Goal: Navigation & Orientation: Find specific page/section

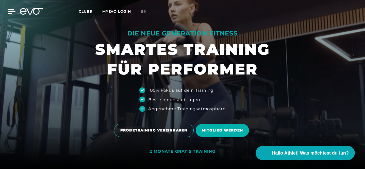
click at [12, 13] on icon at bounding box center [11, 11] width 7 height 5
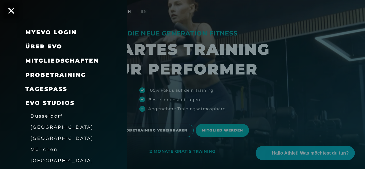
click at [38, 47] on span "Über EVO" at bounding box center [43, 46] width 37 height 7
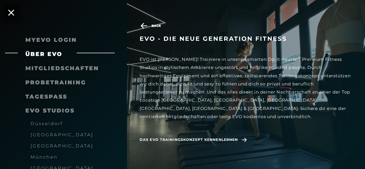
scroll to position [16, 0]
click at [192, 137] on span "Das EVO Trainingskonzept kennenlernen" at bounding box center [188, 139] width 98 height 5
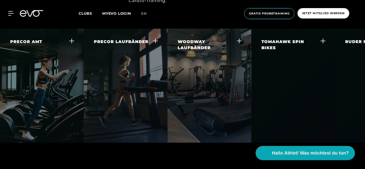
scroll to position [957, 0]
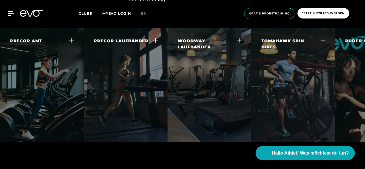
click at [340, 146] on span at bounding box center [340, 151] width 19 height 11
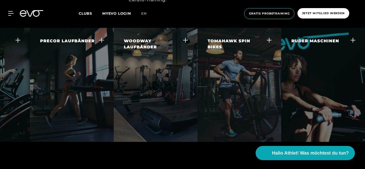
click at [340, 142] on div at bounding box center [329, 156] width 70 height 28
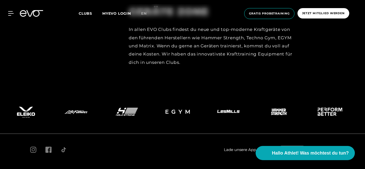
scroll to position [2150, 0]
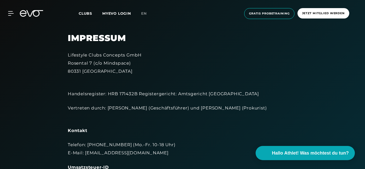
click at [83, 11] on span "Clubs" at bounding box center [85, 13] width 13 height 5
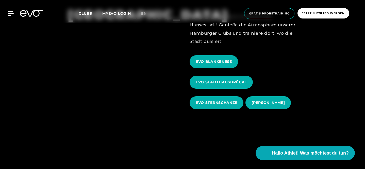
scroll to position [184, 0]
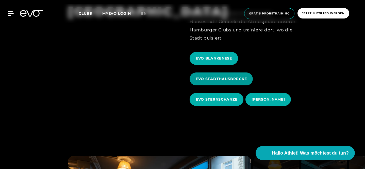
click at [211, 77] on span "EVO STADTHAUSBRÜCKE" at bounding box center [221, 78] width 51 height 5
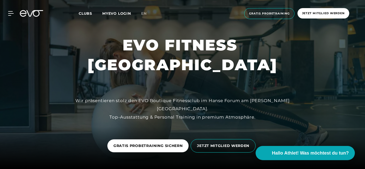
scroll to position [1, 0]
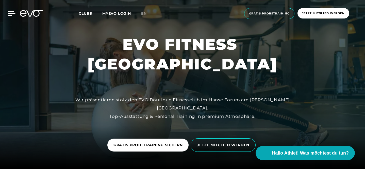
click at [10, 13] on icon at bounding box center [11, 13] width 7 height 5
